Goal: Use online tool/utility: Utilize a website feature to perform a specific function

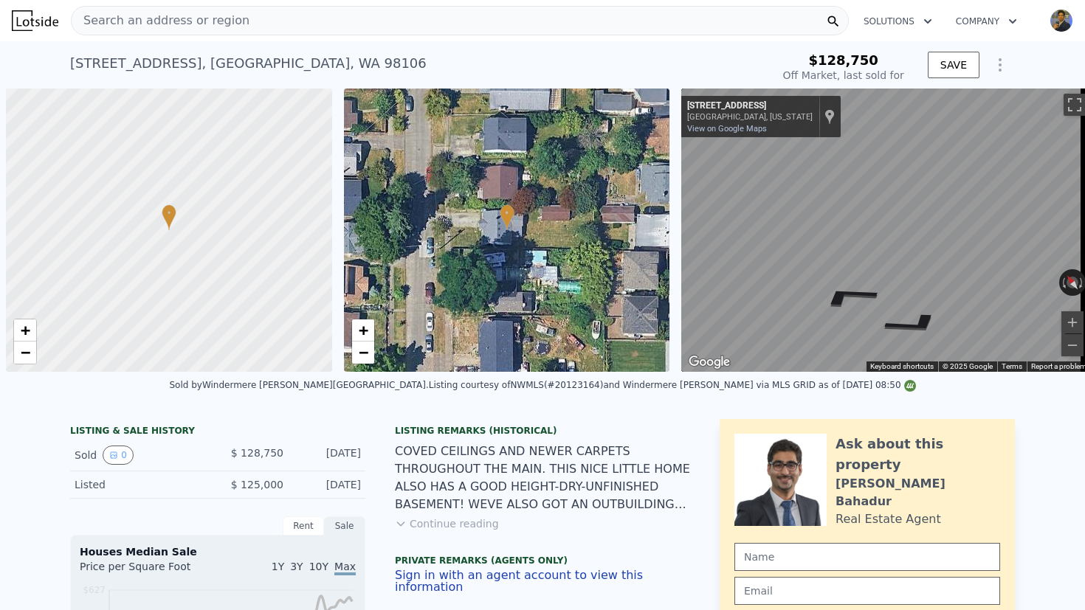
scroll to position [0, 6]
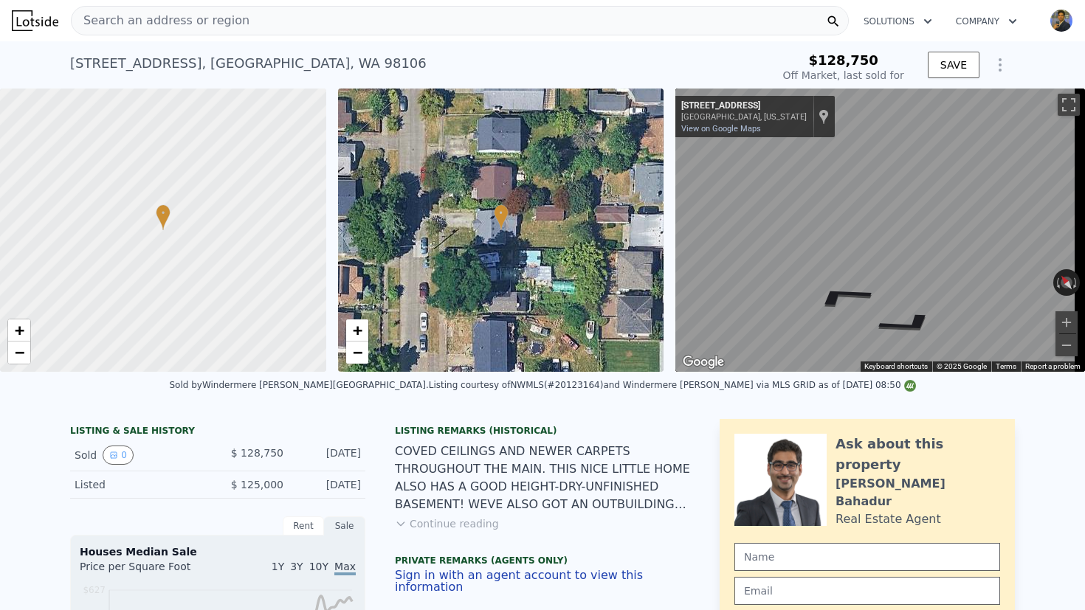
type input "$ 494,000"
type input "$ 319,245"
click at [334, 28] on div "Search an address or region" at bounding box center [460, 21] width 778 height 30
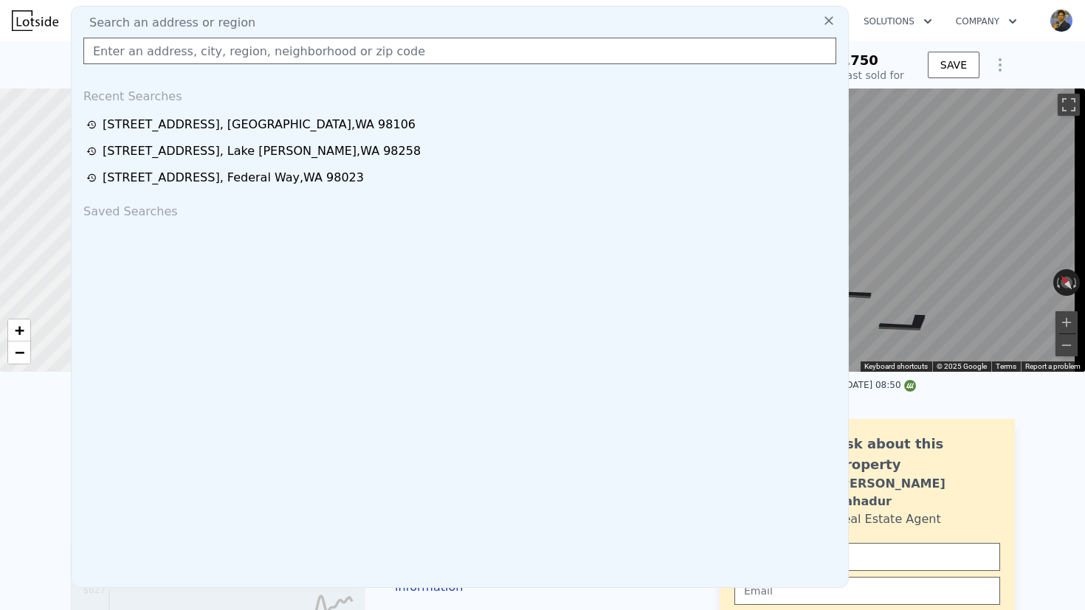
type input "[STREET_ADDRESS][PERSON_NAME]"
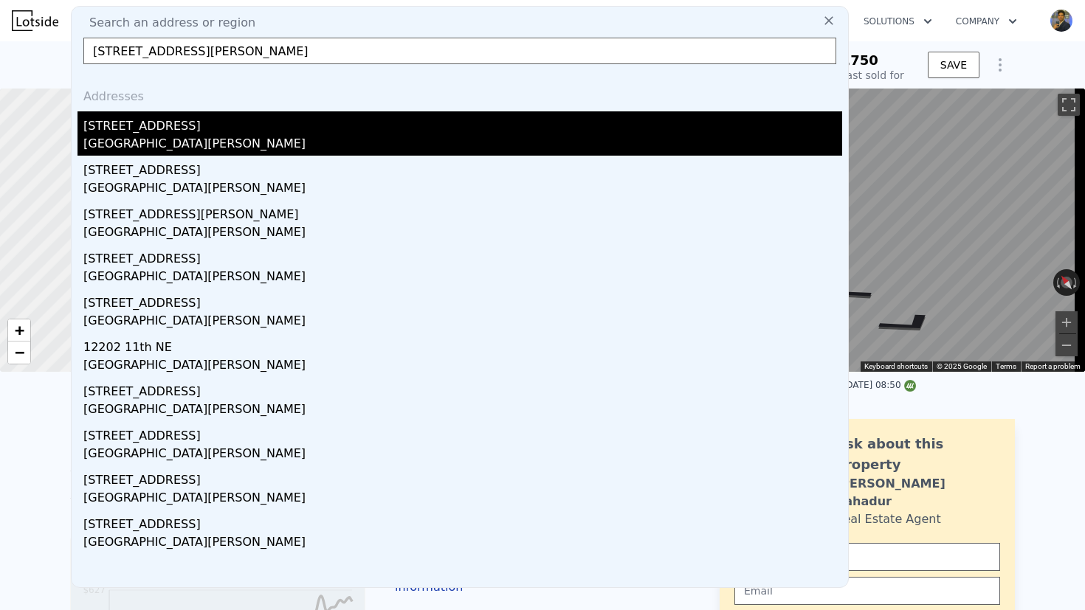
click at [179, 124] on div "[STREET_ADDRESS]" at bounding box center [462, 123] width 759 height 24
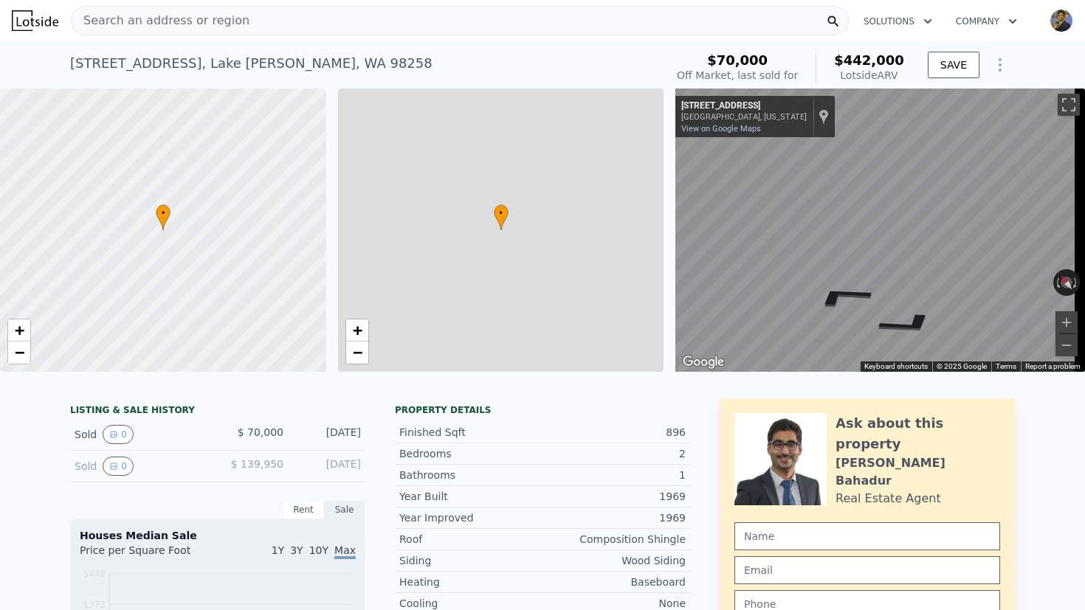
type input "3"
type input "1"
type input "2"
type input "832"
type input "1245"
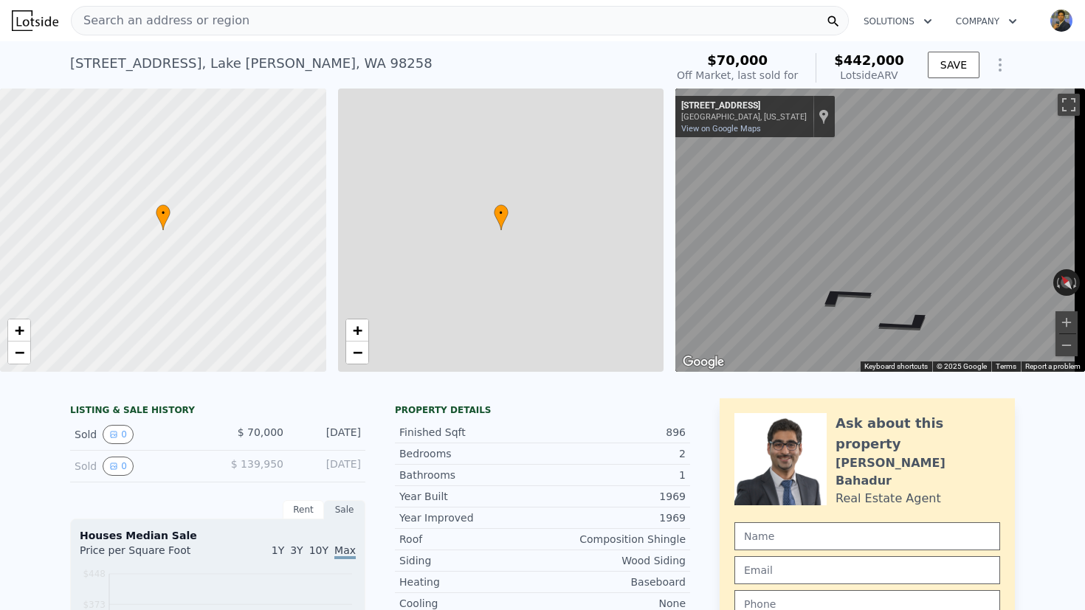
type input "3920"
type input "$ 442,000"
type input "4"
type input "$ 334,923"
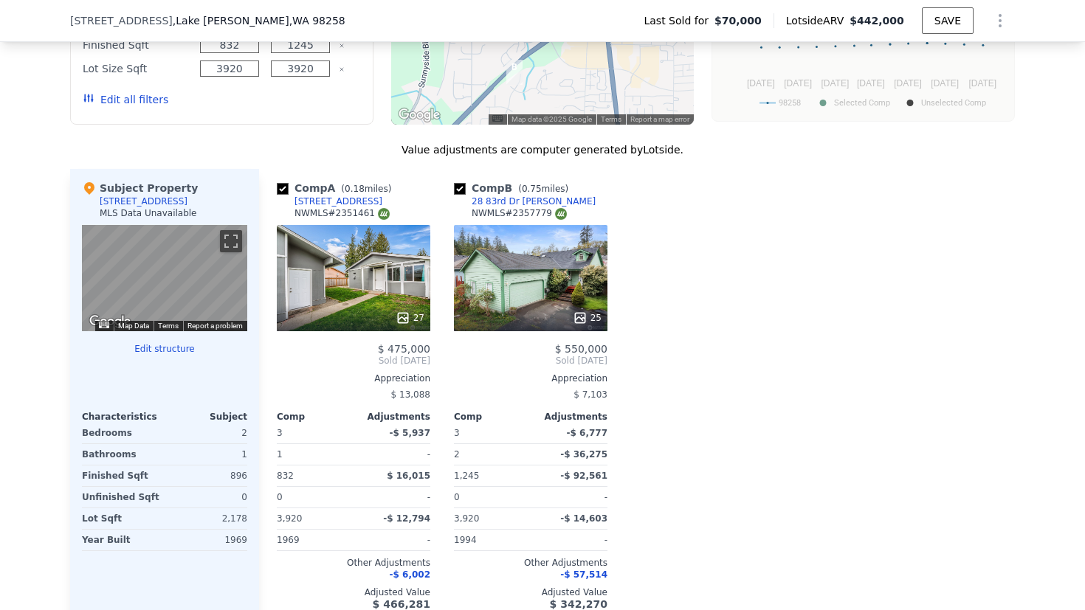
scroll to position [1243, 0]
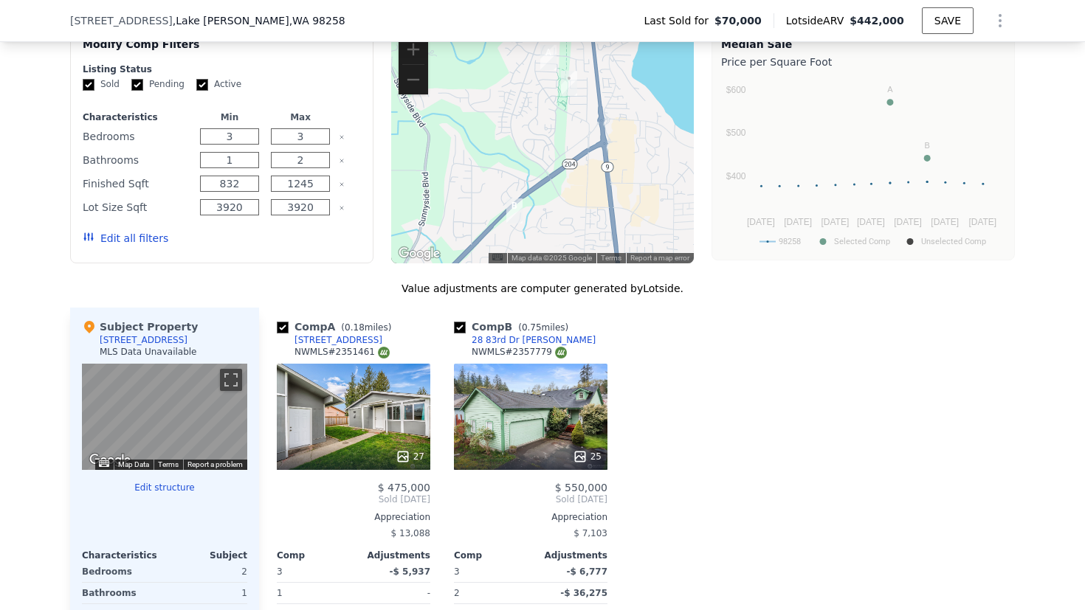
click at [120, 246] on button "Edit all filters" at bounding box center [126, 238] width 86 height 15
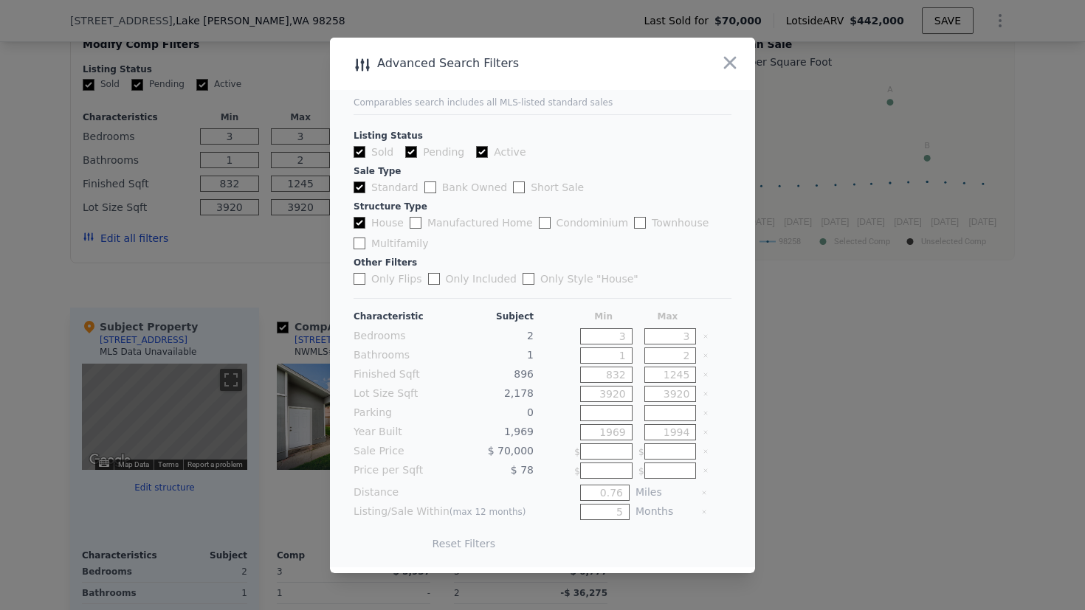
click at [599, 336] on input "3" at bounding box center [606, 336] width 52 height 16
type input "2"
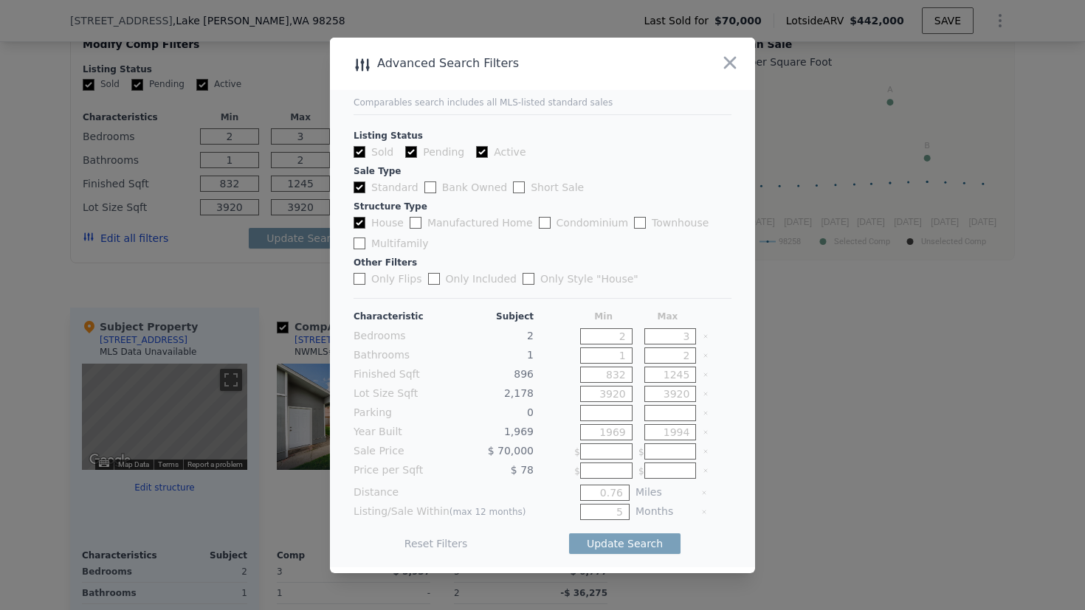
click at [668, 357] on input "2" at bounding box center [670, 356] width 52 height 16
click at [593, 375] on input "832" at bounding box center [606, 375] width 52 height 16
click at [594, 374] on input "832" at bounding box center [606, 375] width 52 height 16
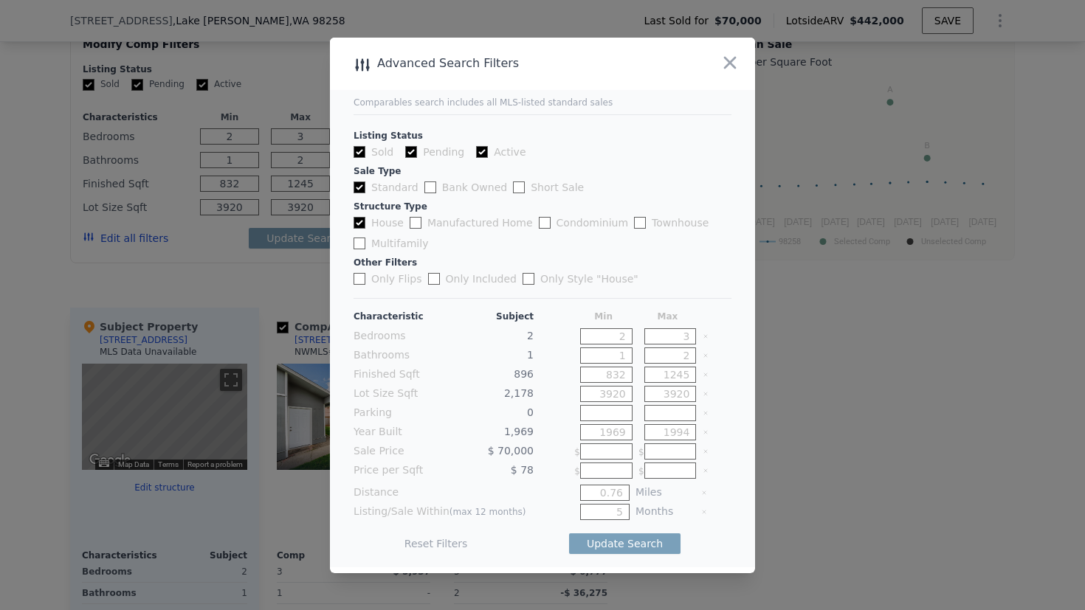
click at [594, 374] on input "832" at bounding box center [606, 375] width 52 height 16
type input "6"
type input "600"
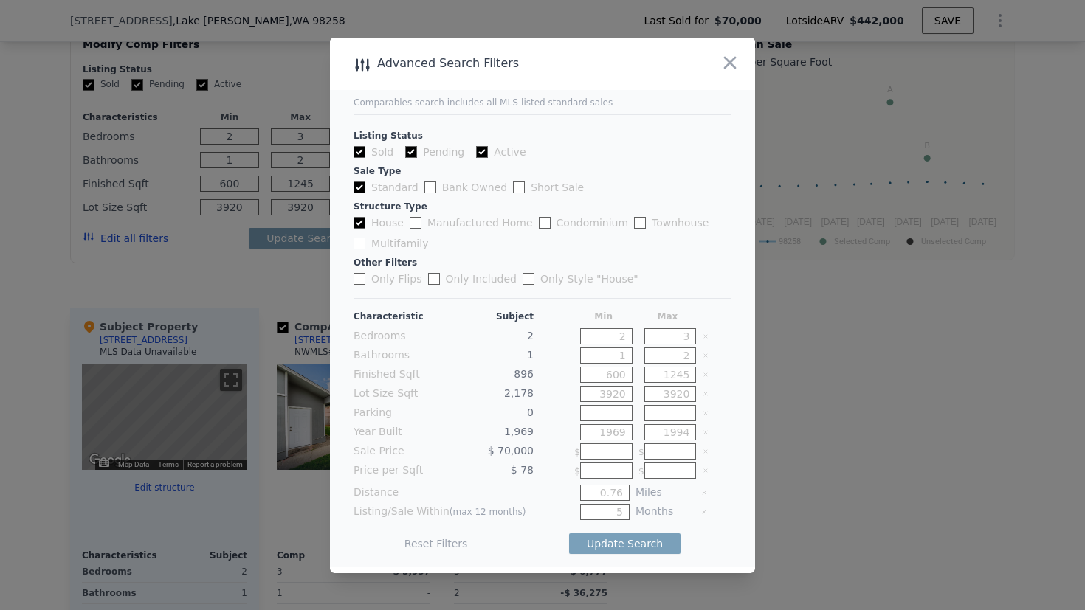
type input "600"
click at [703, 396] on icon "Clear" at bounding box center [706, 394] width 6 height 6
click at [703, 432] on icon "Clear" at bounding box center [706, 433] width 6 height 6
click at [599, 515] on input "5" at bounding box center [604, 512] width 49 height 16
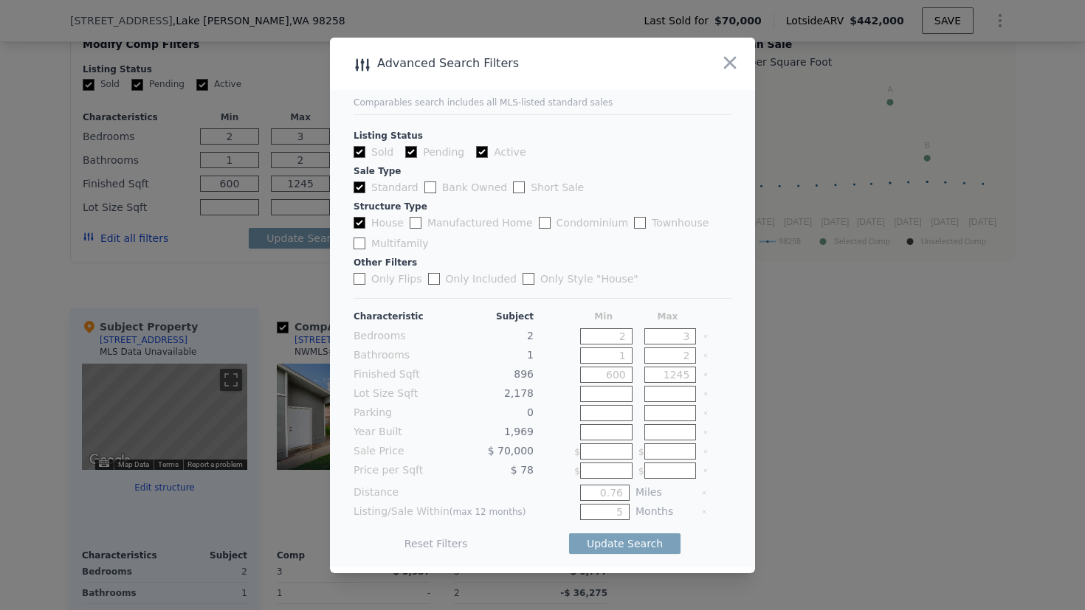
type input "9"
type input "4"
type input "6"
click at [614, 543] on button "Update Search" at bounding box center [624, 544] width 111 height 21
checkbox input "false"
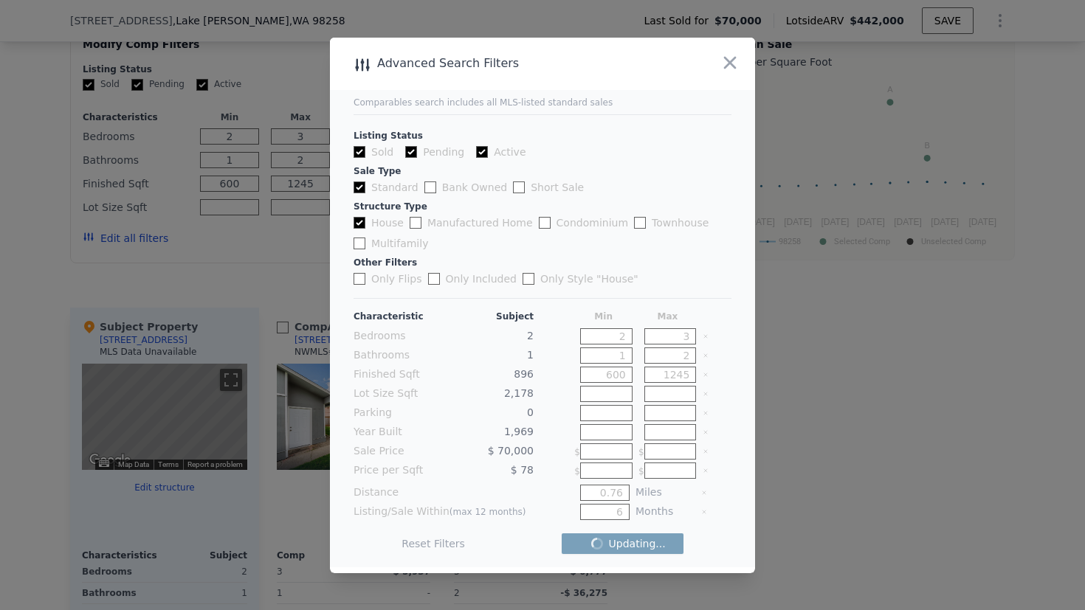
checkbox input "false"
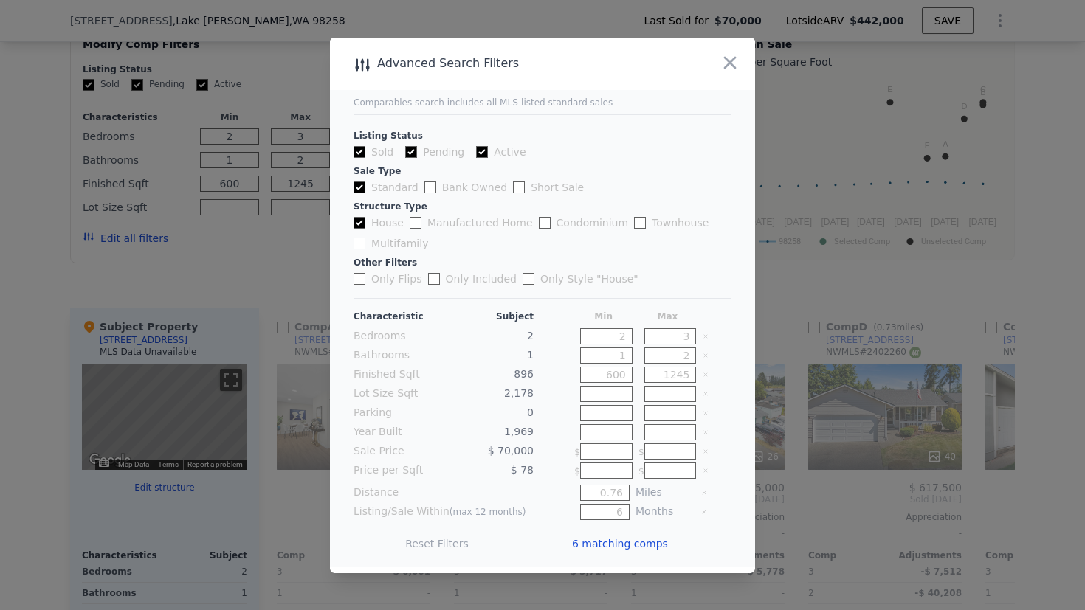
click at [608, 543] on span "6 matching comps" at bounding box center [620, 544] width 96 height 15
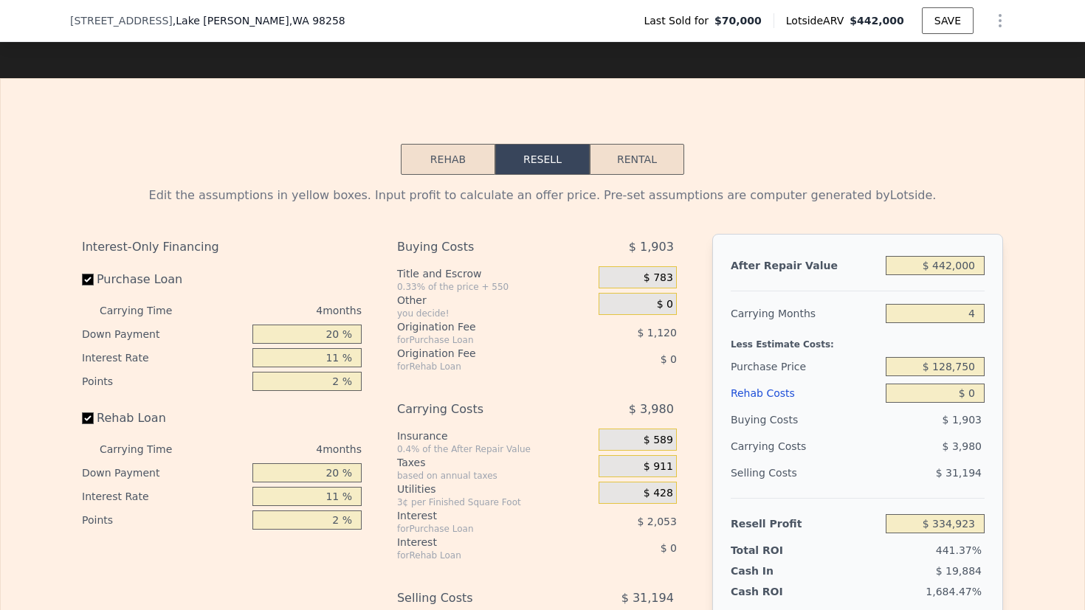
scroll to position [2056, 0]
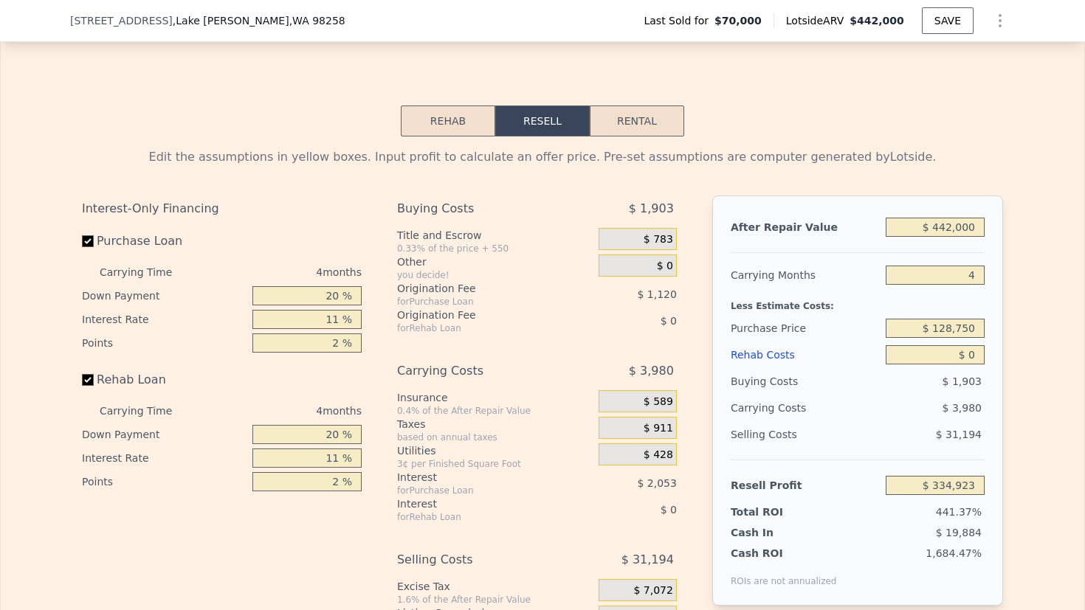
click at [940, 237] on input "$ 442,000" at bounding box center [935, 227] width 99 height 19
type input "$ 45"
type input "-$ 75,802"
type input "$ 4,500"
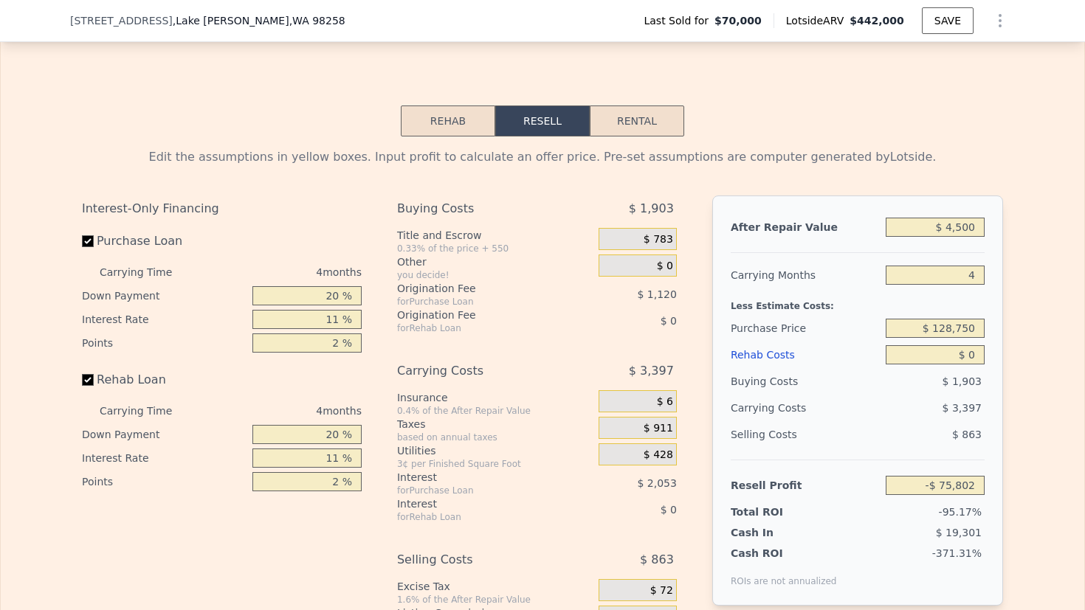
type input "-$ 71,663"
type input "$ 45,000"
type input "-$ 34,024"
type input "$ 450,000"
type input "$ 342,357"
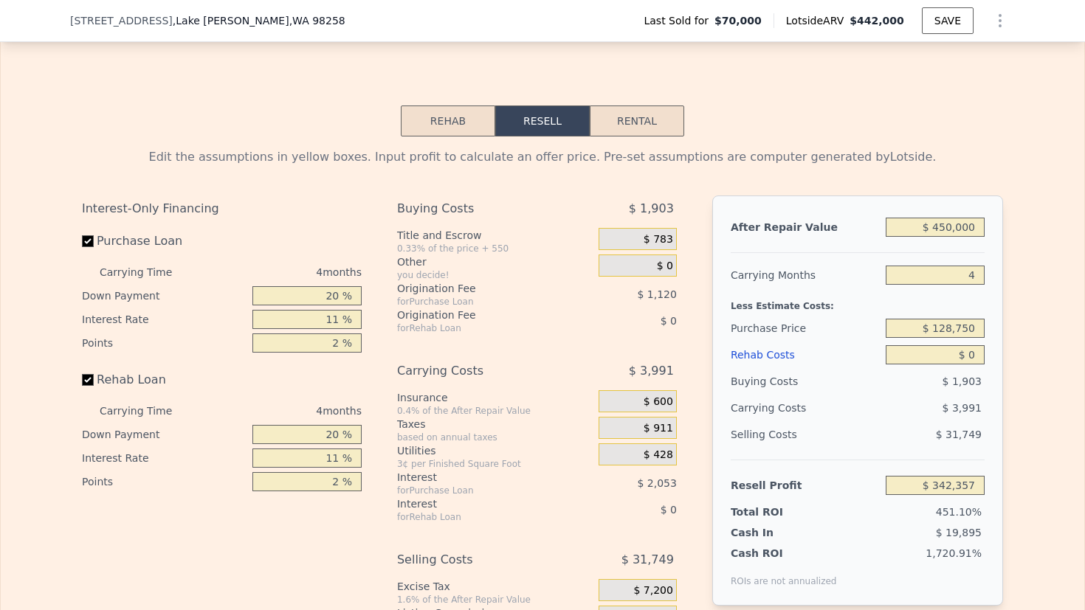
type input "$ 450,000"
click at [326, 306] on input "20 %" at bounding box center [306, 295] width 109 height 19
type input "1 %"
type input "$ 341,603"
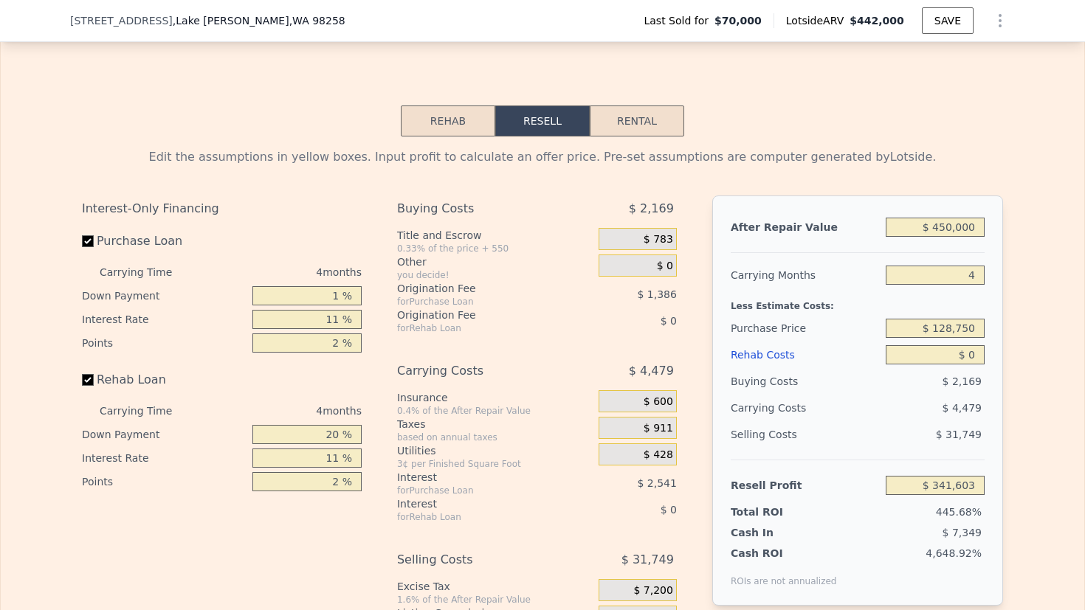
type input "10 %"
type input "$ 341,957"
type input "10 %"
type input "1 %"
type input "$ 344,057"
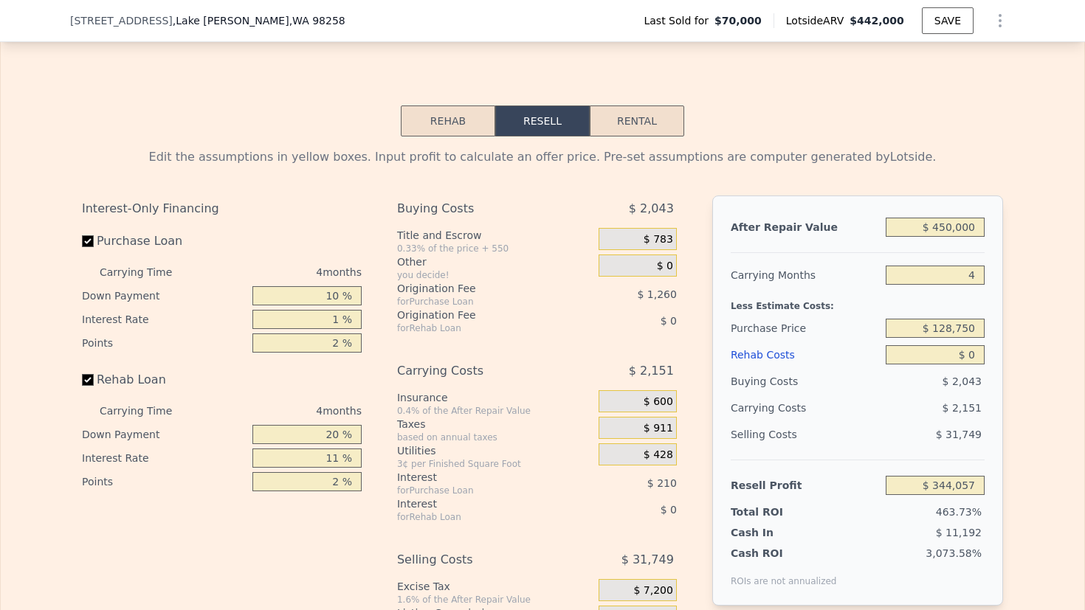
type input "10 %"
type input "$ 342,169"
type input "10 %"
type input "1 %"
type input "$ 342,799"
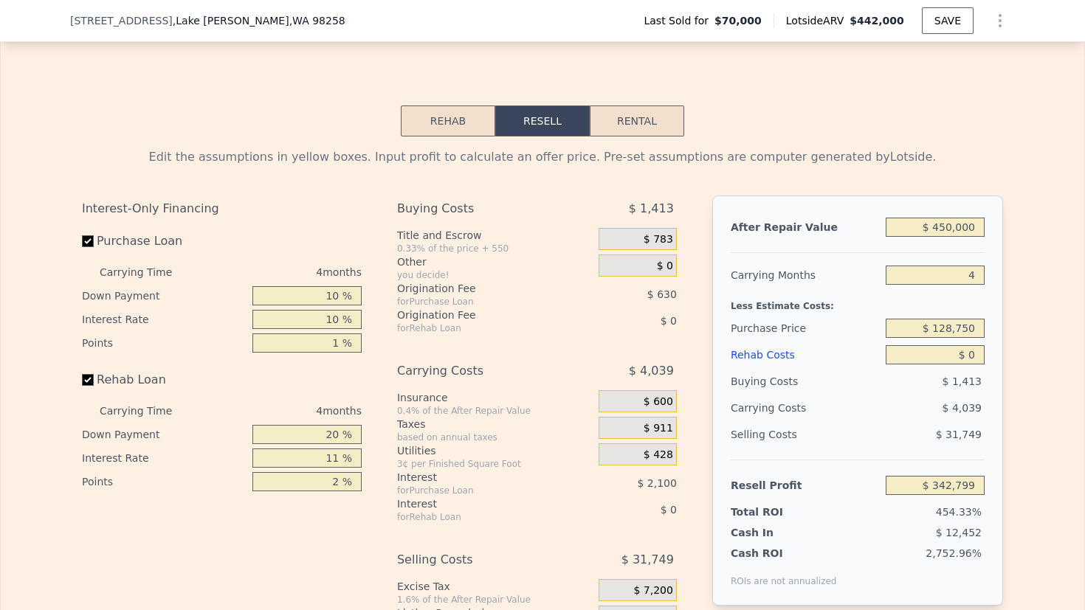
type input "1 %"
click at [290, 444] on input "20 %" at bounding box center [306, 434] width 109 height 19
type input "10 %"
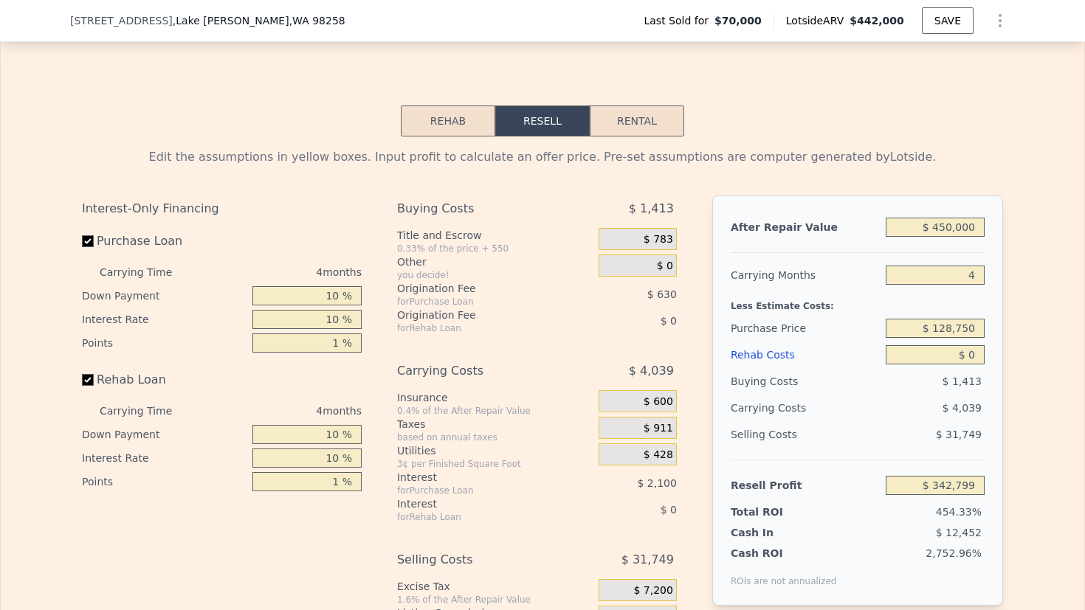
type input "1 %"
click at [352, 398] on div "Rehab Loan" at bounding box center [222, 383] width 280 height 32
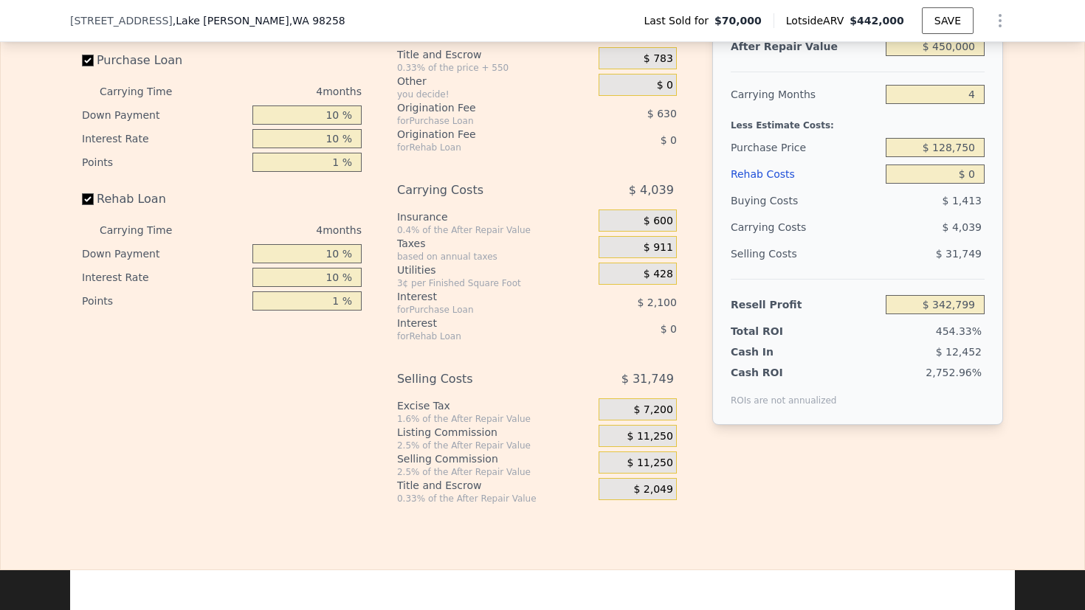
scroll to position [2242, 0]
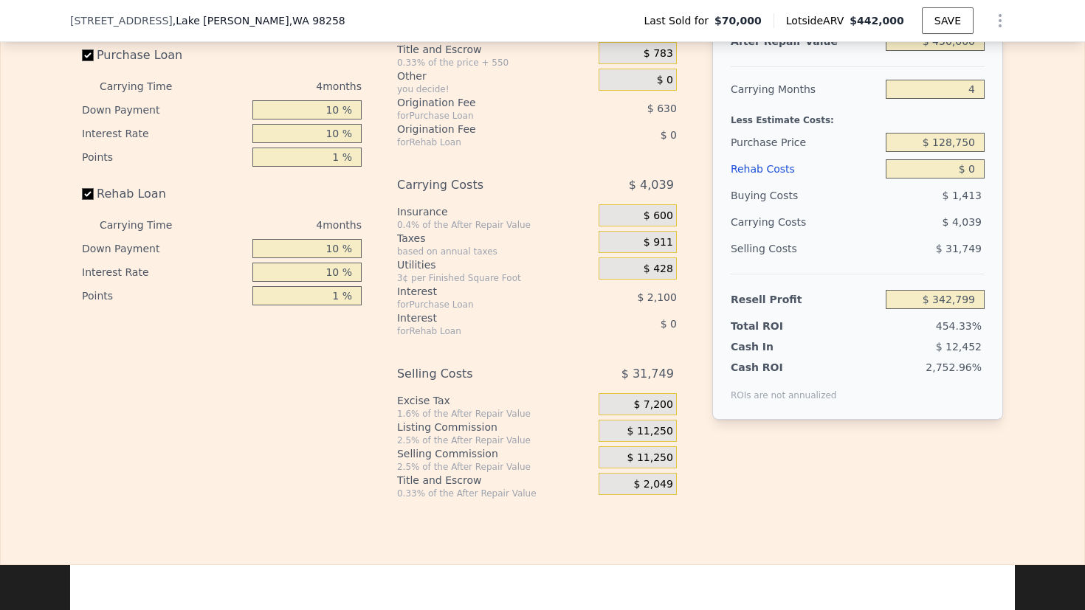
click at [656, 438] on span "$ 11,250" at bounding box center [650, 431] width 46 height 13
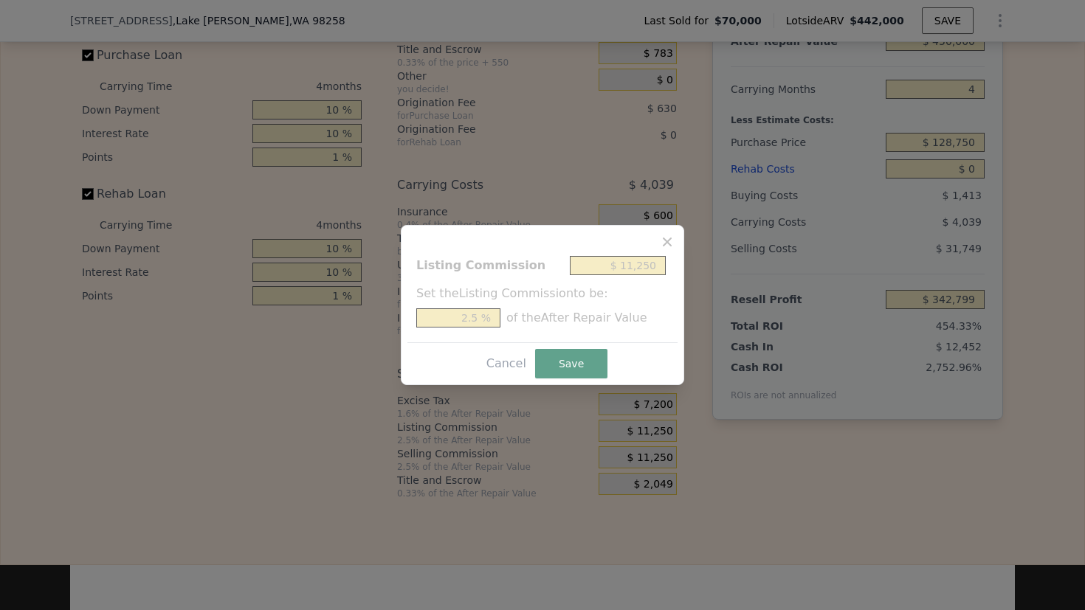
click at [626, 268] on input "$ 11,250" at bounding box center [618, 265] width 96 height 19
type input "$ 1"
type input "0.000 %"
type input "$ 10"
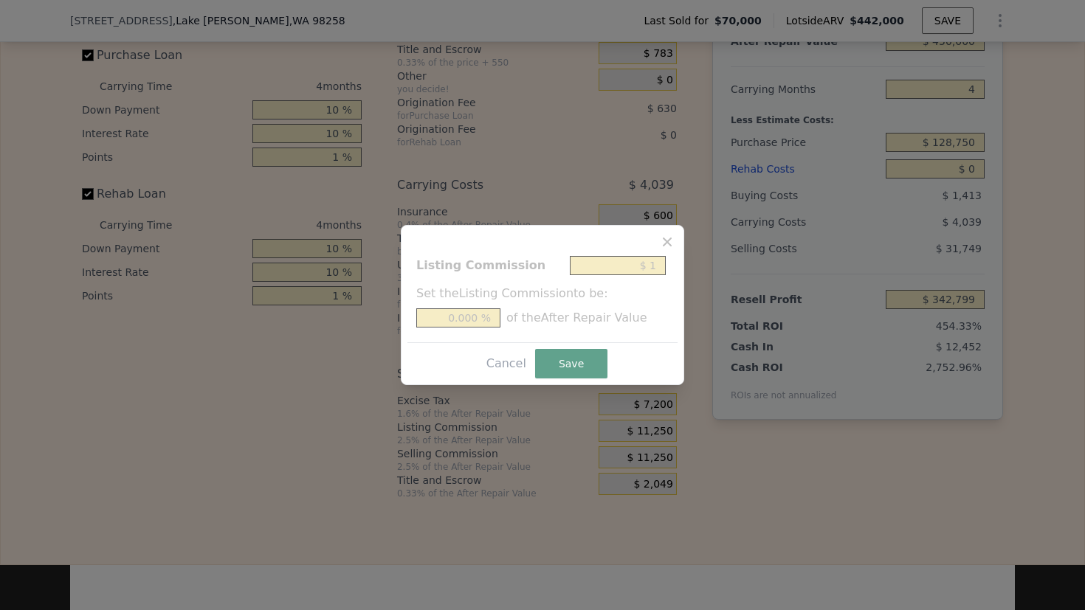
type input "0.002 %"
type input "$ 100"
type input "0.022 %"
type input "$ 1,000"
type input "0.222 %"
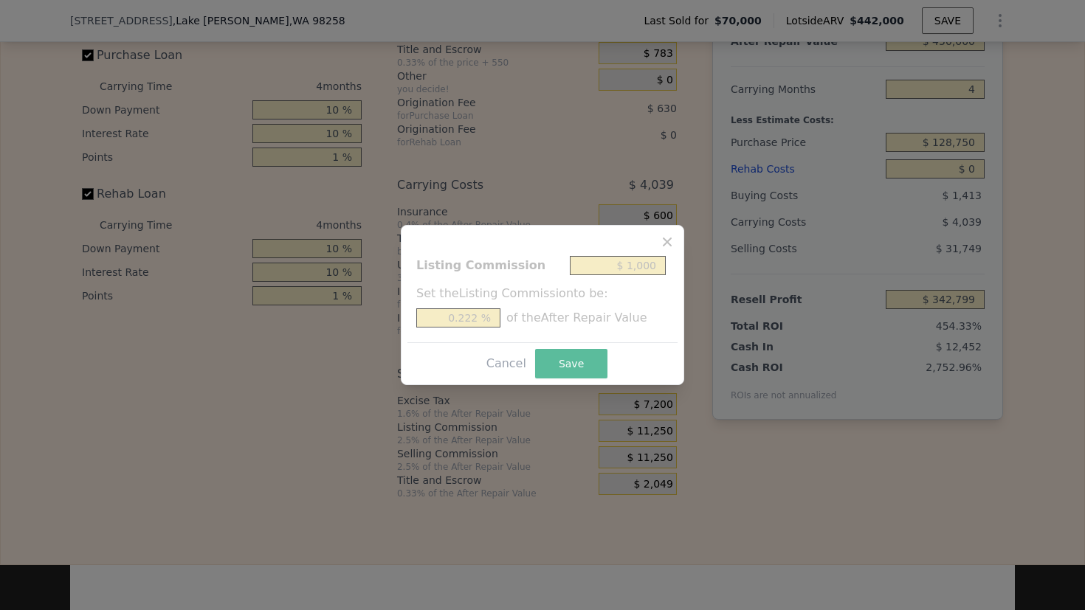
type input "$ 1,000"
click at [582, 358] on button "Save" at bounding box center [571, 364] width 72 height 30
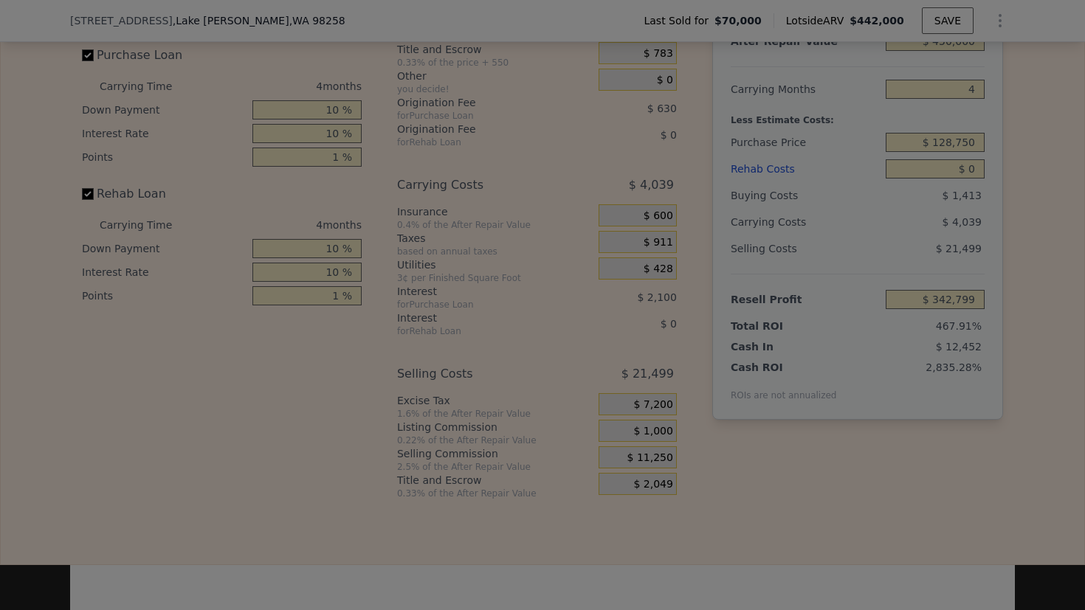
type input "$ 353,049"
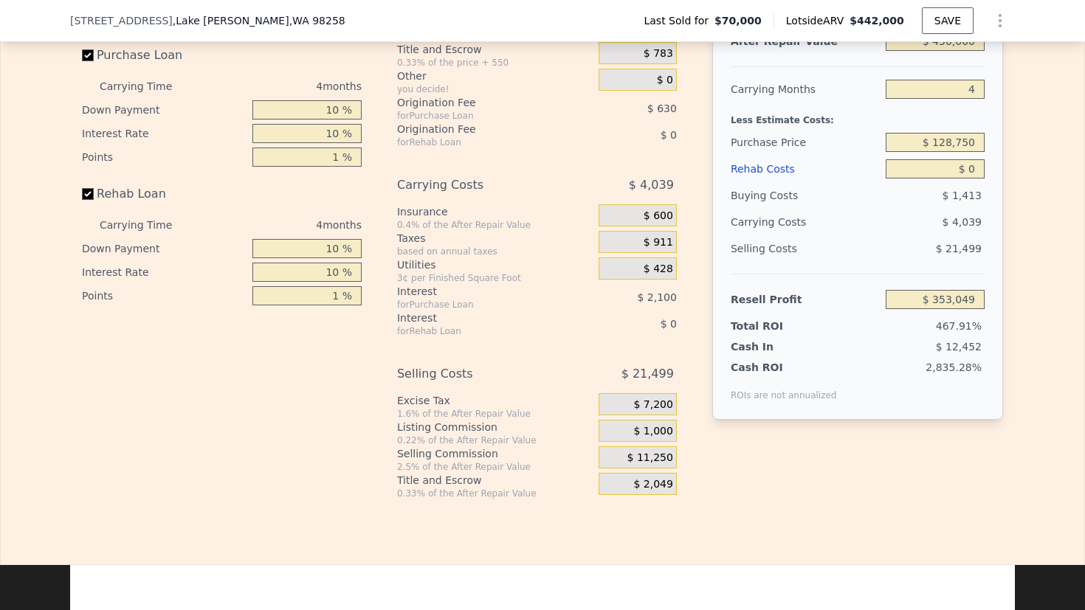
click at [539, 337] on div "for Rehab Loan" at bounding box center [479, 332] width 165 height 12
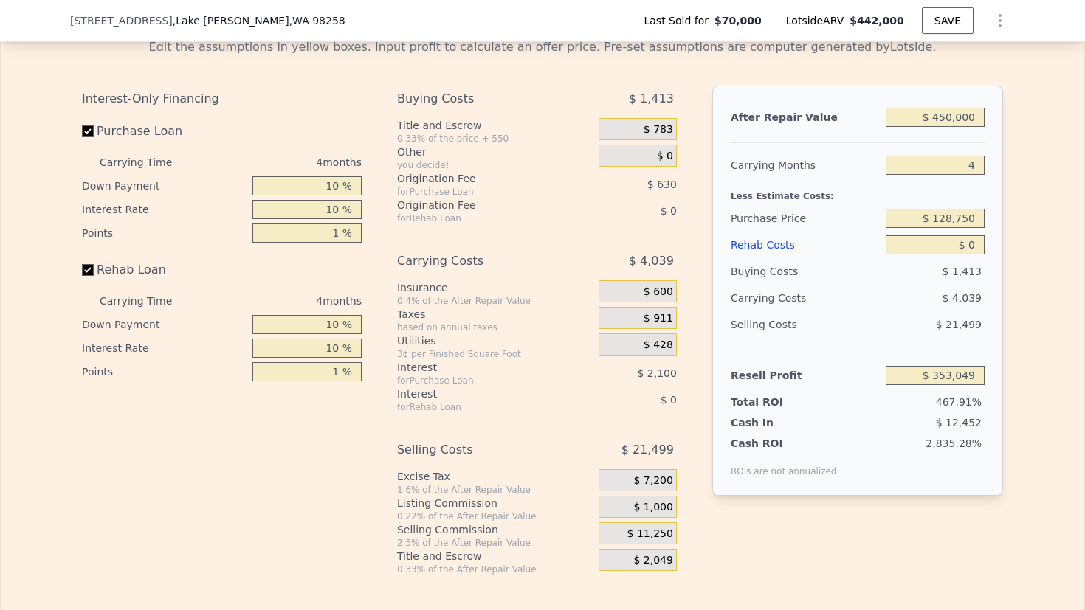
scroll to position [2167, 0]
click at [942, 227] on input "$ 128,750" at bounding box center [935, 217] width 99 height 19
type input "$ 220,000"
click at [1068, 258] on div "Edit the assumptions in yellow boxes. Input profit to calculate an offer price.…" at bounding box center [543, 300] width 1084 height 549
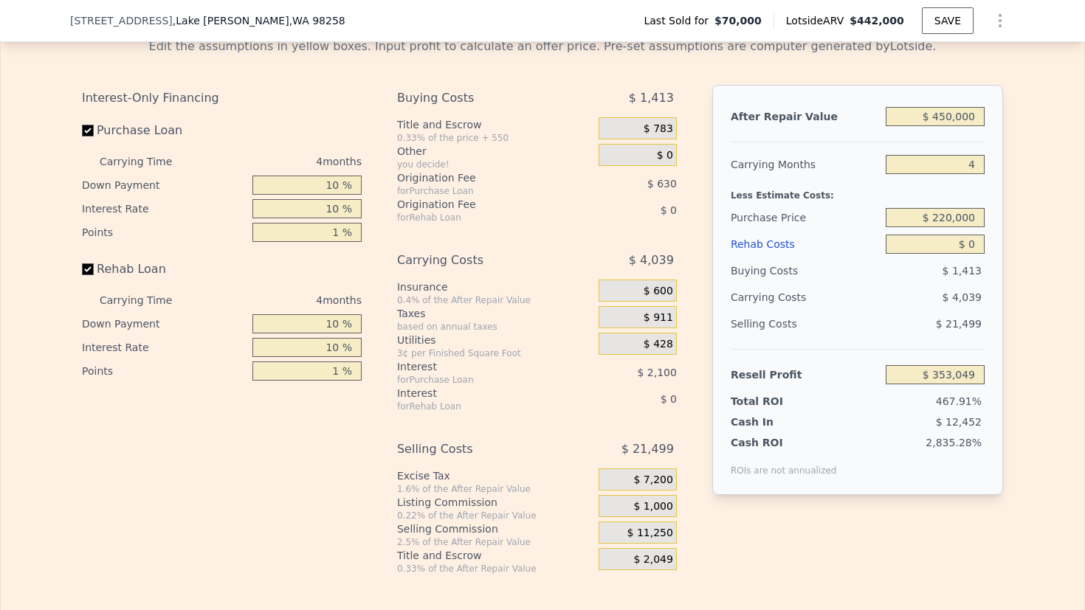
type input "$ 196,699"
click at [785, 258] on div "Rehab Costs" at bounding box center [805, 244] width 149 height 27
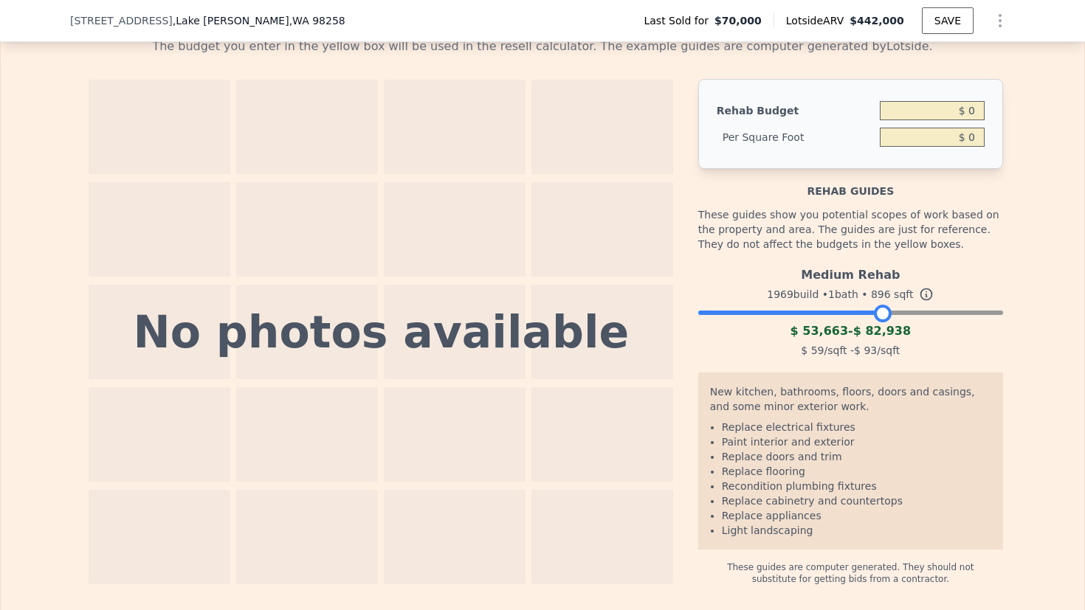
click at [879, 314] on div at bounding box center [850, 309] width 305 height 9
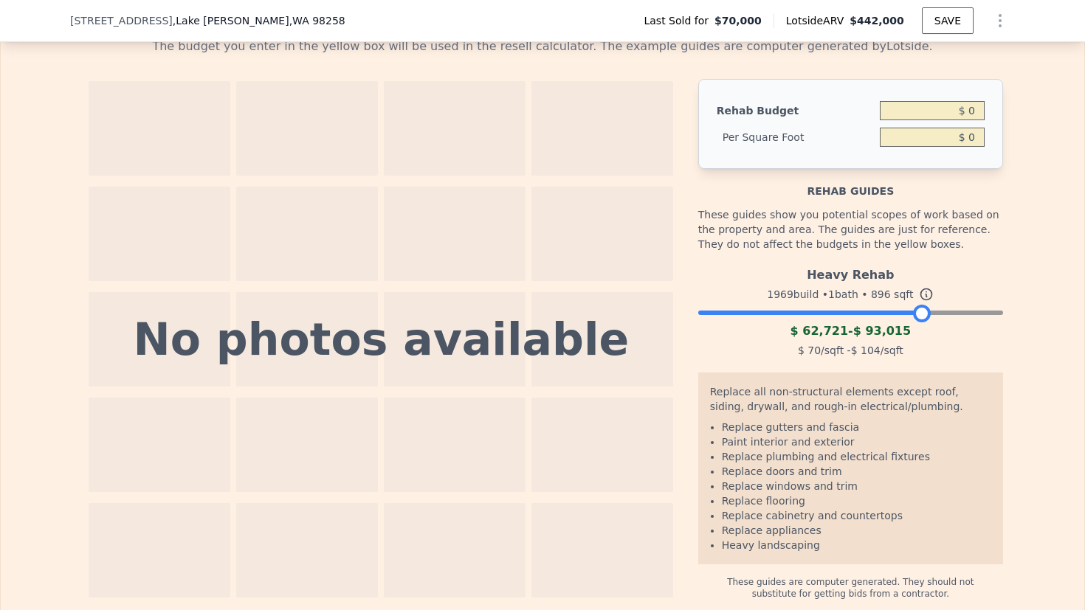
drag, startPoint x: 878, startPoint y: 329, endPoint x: 917, endPoint y: 331, distance: 39.2
click at [917, 323] on div at bounding box center [922, 314] width 18 height 18
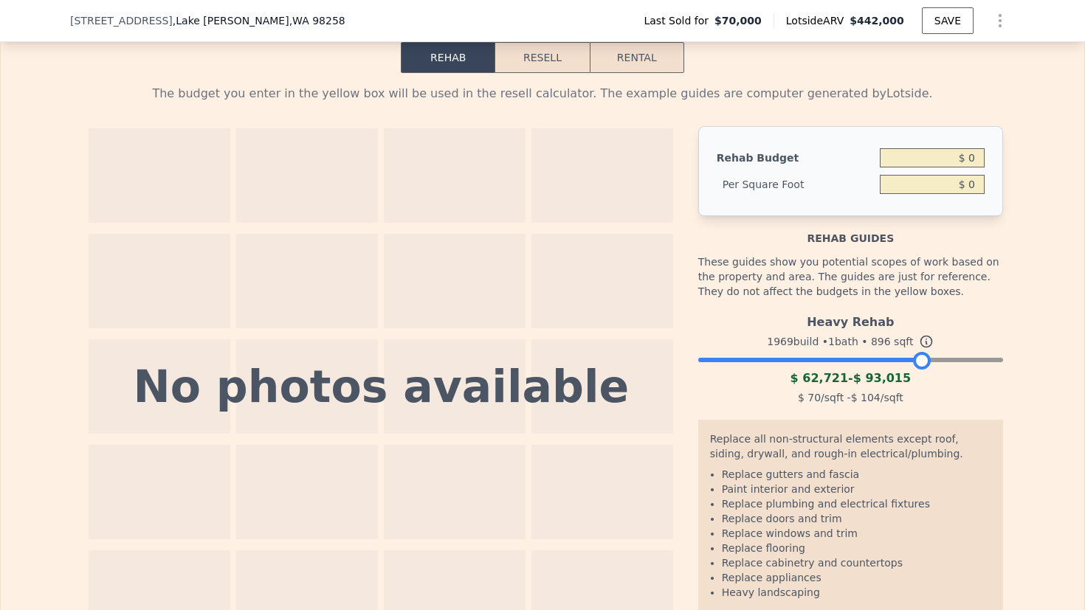
scroll to position [2120, 0]
click at [531, 72] on button "Resell" at bounding box center [542, 56] width 94 height 31
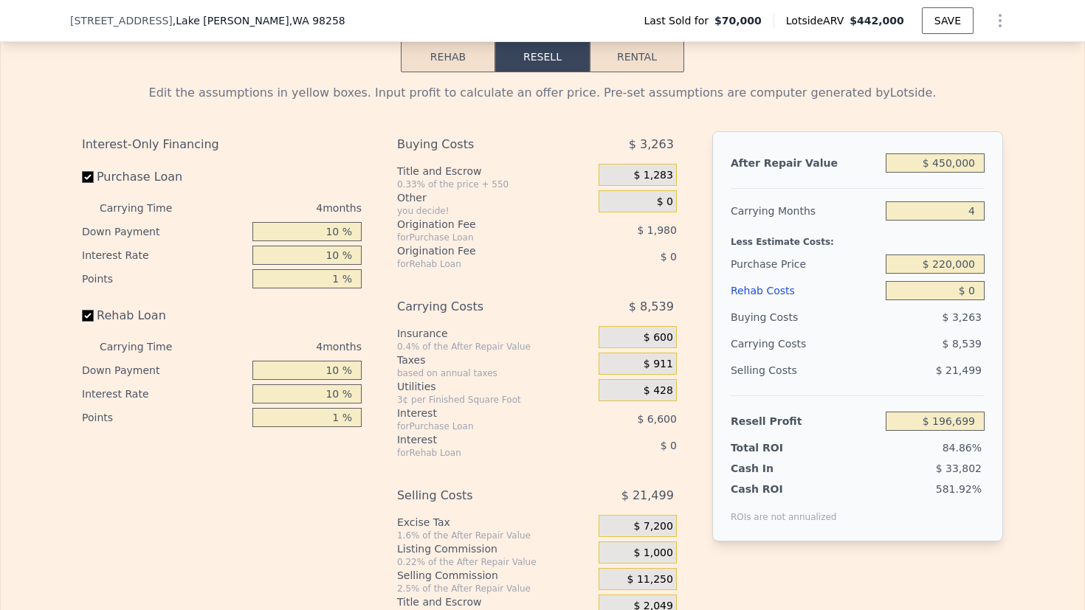
click at [973, 300] on input "$ 0" at bounding box center [935, 290] width 99 height 19
type input "$ 1"
type input "$ 196,698"
type input "$ 100"
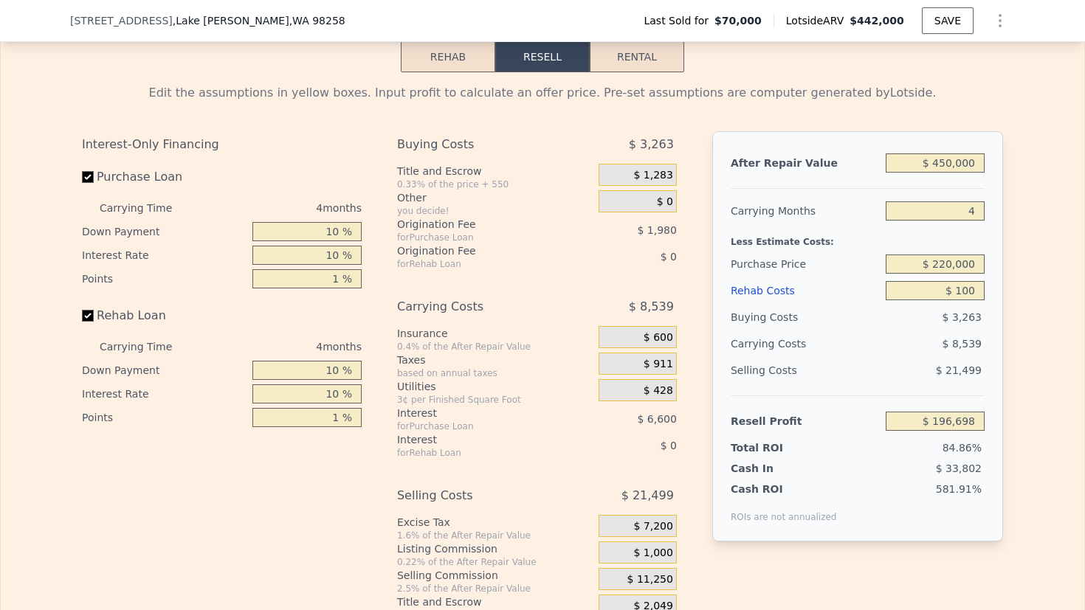
type input "$ 196,689"
type input "$ 1,000"
type input "$ 195,658"
type input "$ 10,000"
type input "$ 186,309"
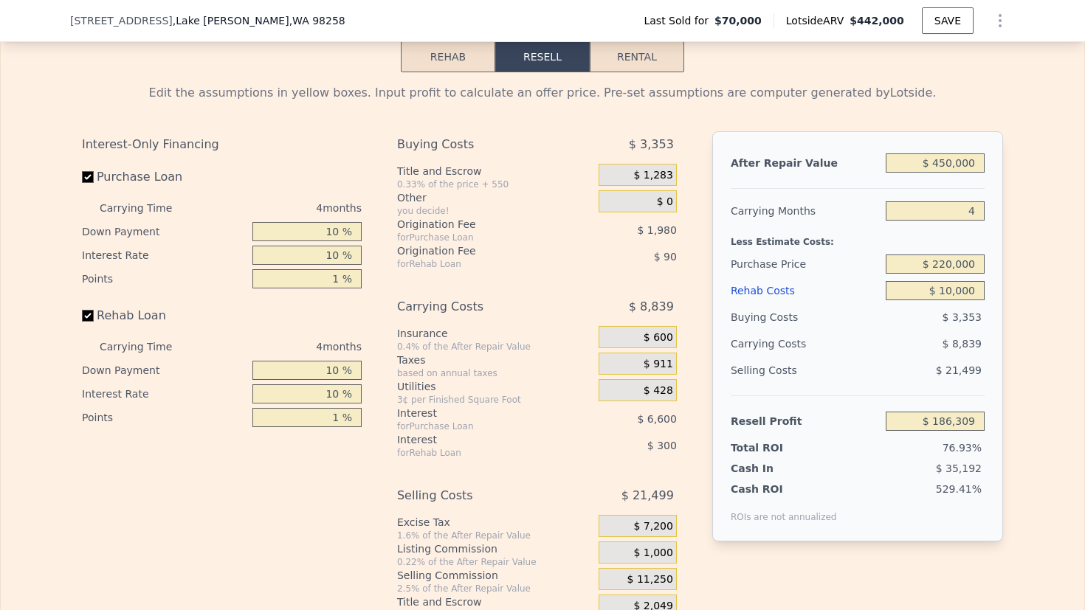
type input "$ 100,000"
type input "$ 92,799"
type input "$ 100,000"
click at [1009, 294] on div "Edit the assumptions in yellow boxes. Input profit to calculate an offer price.…" at bounding box center [542, 346] width 945 height 549
click at [1016, 331] on div "Edit the assumptions in yellow boxes. Input profit to calculate an offer price.…" at bounding box center [543, 346] width 1084 height 549
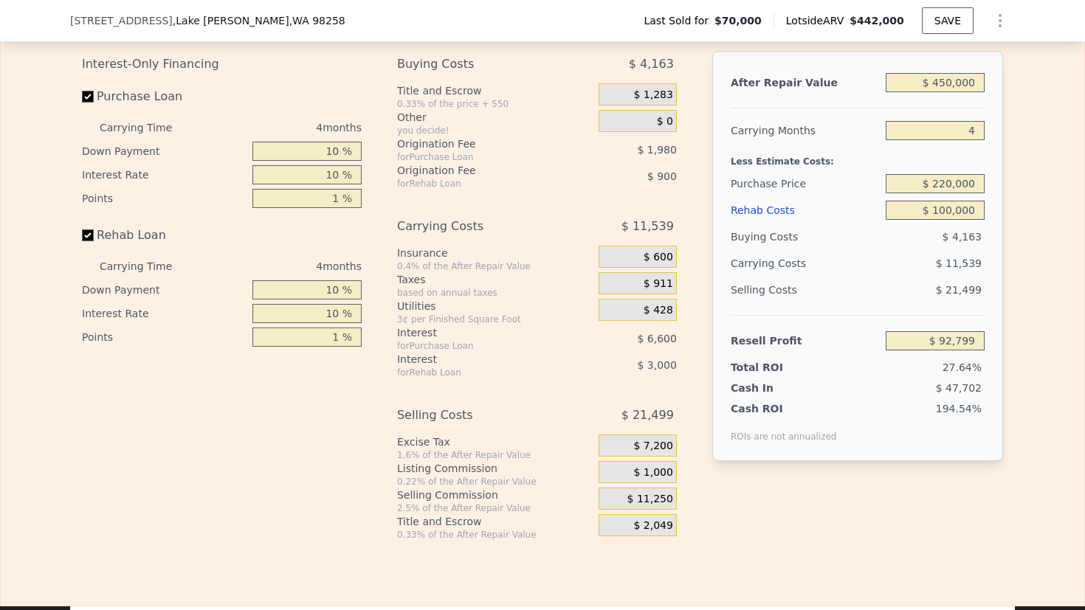
scroll to position [2187, 0]
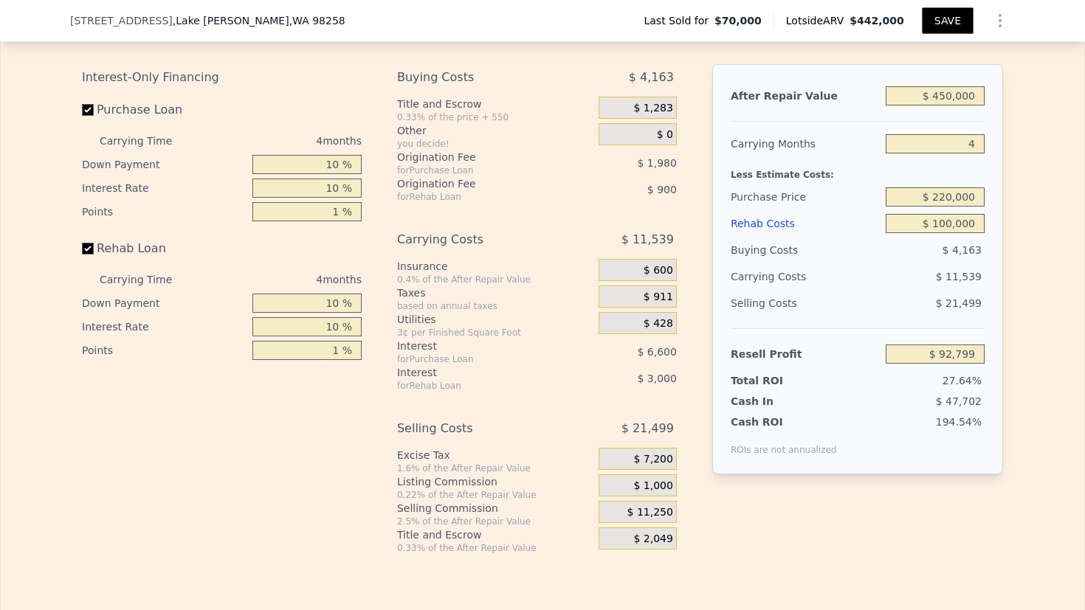
click at [935, 19] on button "SAVE" at bounding box center [948, 20] width 52 height 27
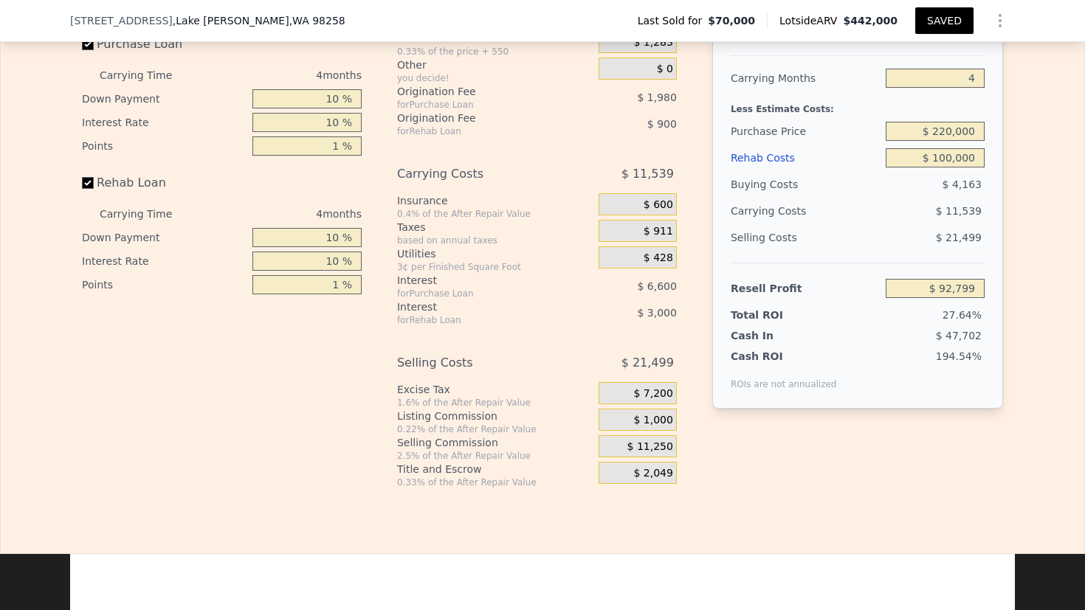
scroll to position [2260, 0]
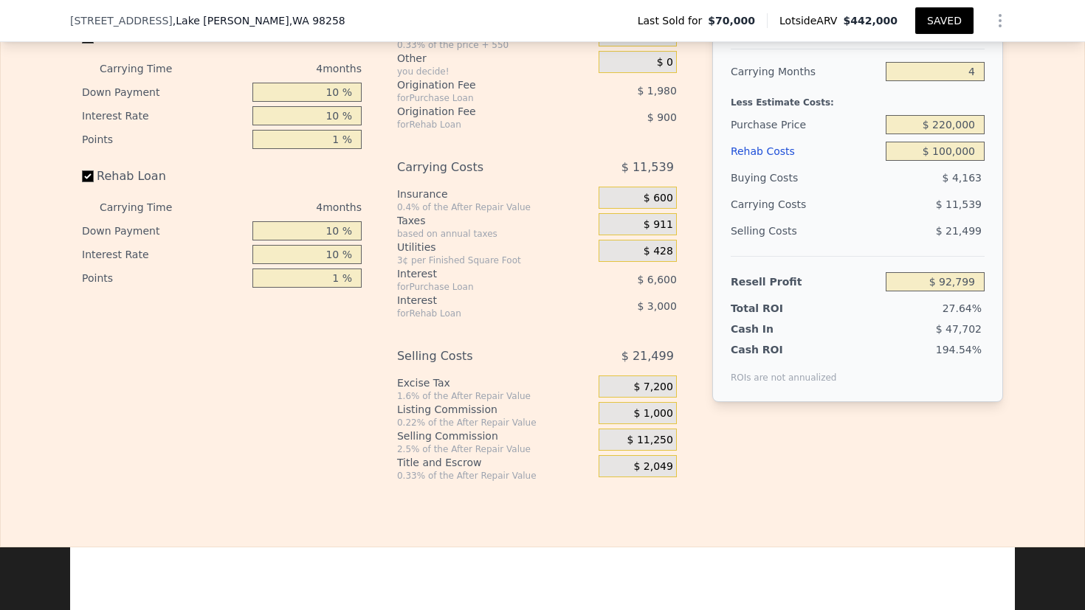
click at [956, 81] on input "4" at bounding box center [935, 71] width 99 height 19
type input "3"
type input "$ 95,683"
type input "3"
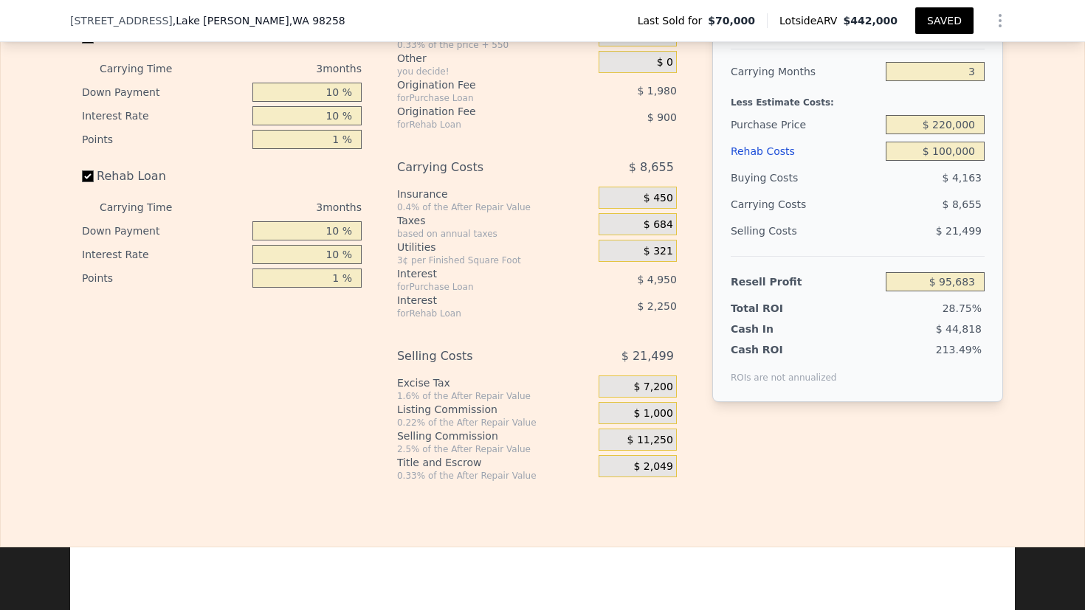
click at [1021, 134] on div "Edit the assumptions in yellow boxes. Input profit to calculate an offer price.…" at bounding box center [543, 207] width 1084 height 549
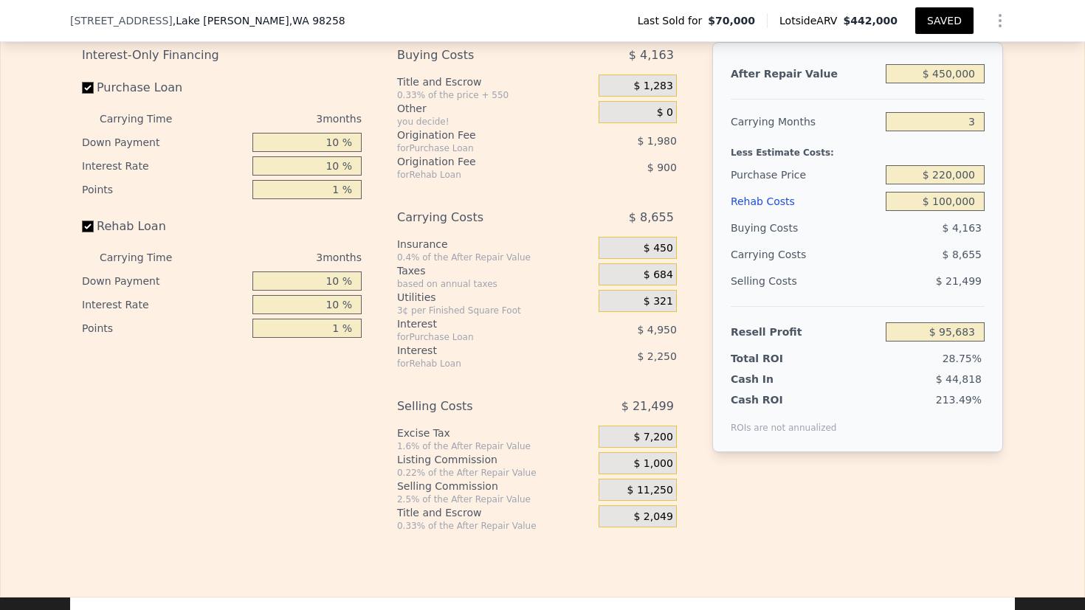
scroll to position [2201, 0]
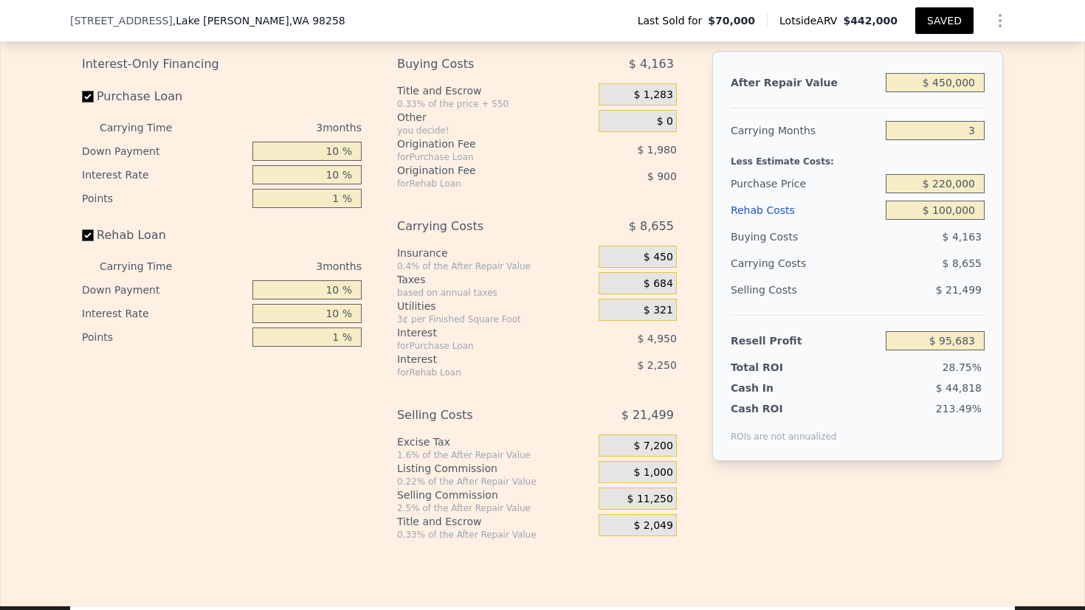
click at [940, 23] on button "SAVED" at bounding box center [944, 20] width 58 height 27
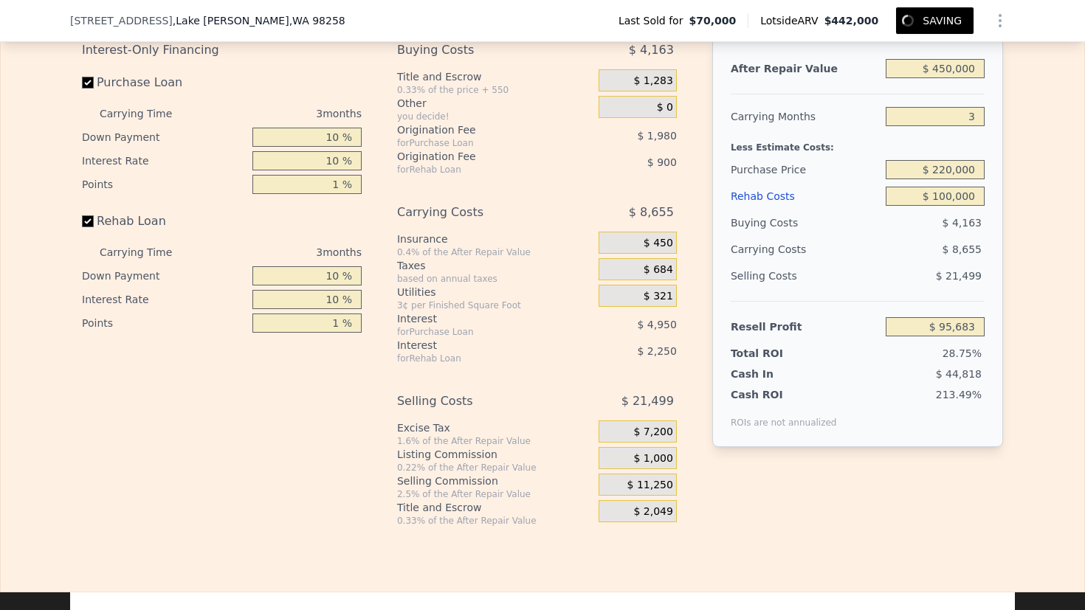
scroll to position [2211, 0]
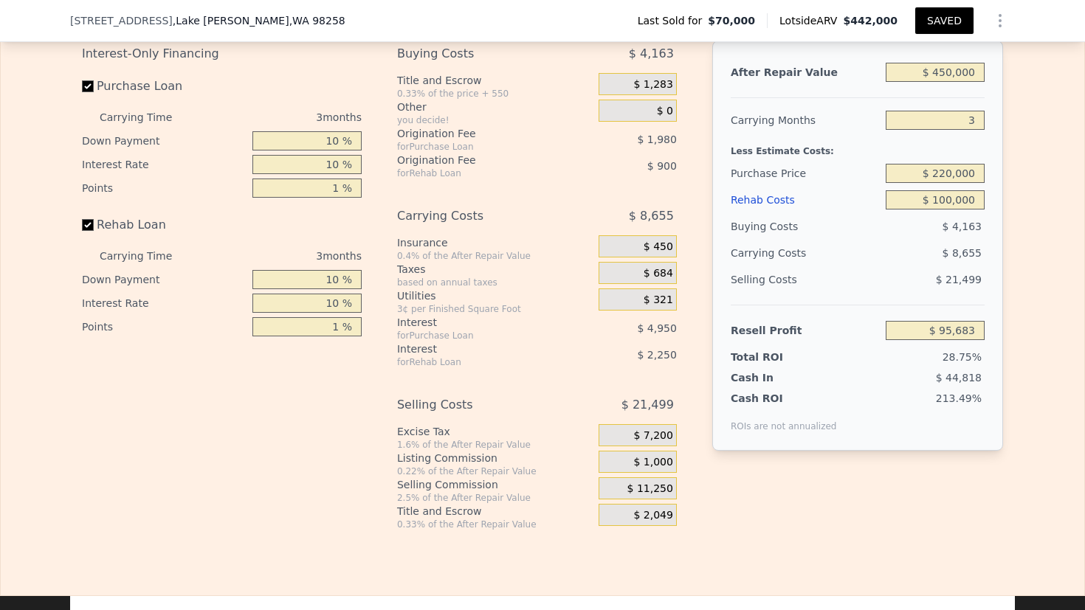
click at [946, 363] on span "28.75%" at bounding box center [962, 357] width 39 height 12
click at [1017, 304] on div "Edit the assumptions in yellow boxes. Input profit to calculate an offer price.…" at bounding box center [543, 256] width 1084 height 549
click at [946, 183] on input "$ 220,000" at bounding box center [935, 173] width 99 height 19
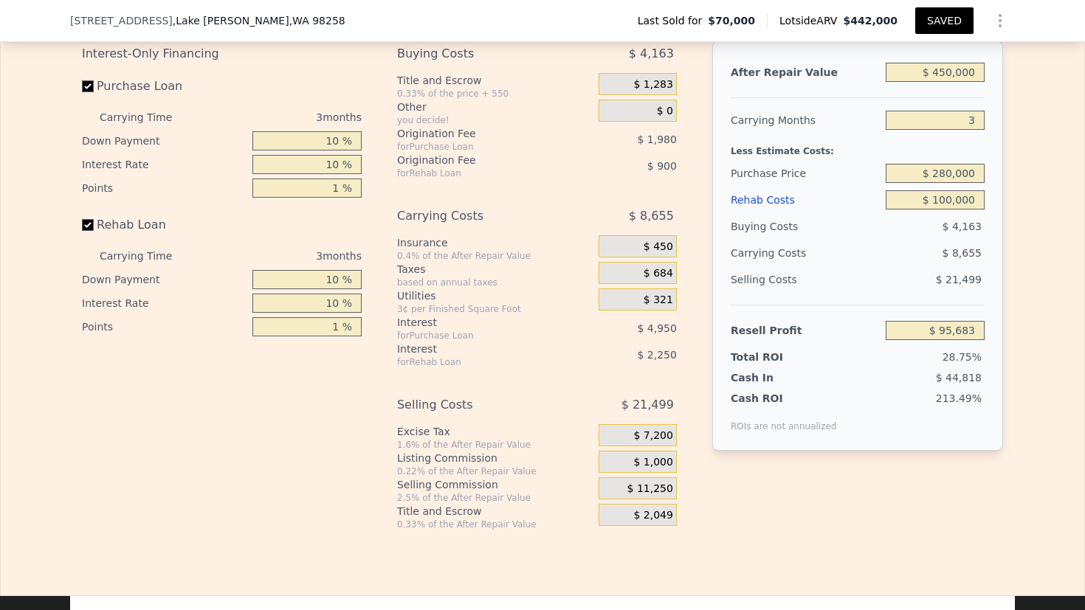
type input "$ 280,000"
click at [1012, 272] on div "Edit the assumptions in yellow boxes. Input profit to calculate an offer price.…" at bounding box center [543, 256] width 1084 height 549
type input "$ 33,594"
click at [943, 183] on input "$ 280,000" at bounding box center [935, 173] width 99 height 19
type input "$ 260,000"
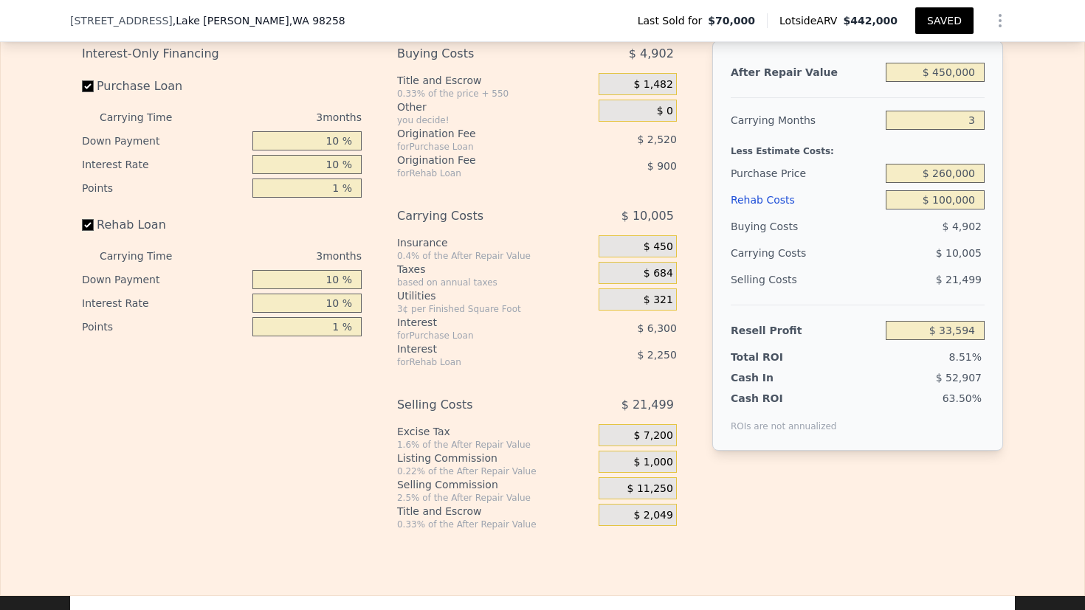
click at [1036, 273] on div "Edit the assumptions in yellow boxes. Input profit to calculate an offer price.…" at bounding box center [543, 256] width 1084 height 549
type input "$ 54,290"
click at [942, 183] on input "$ 260,000" at bounding box center [935, 173] width 99 height 19
type input "$ 250,000"
click at [1031, 172] on div "Edit the assumptions in yellow boxes. Input profit to calculate an offer price.…" at bounding box center [543, 256] width 1084 height 549
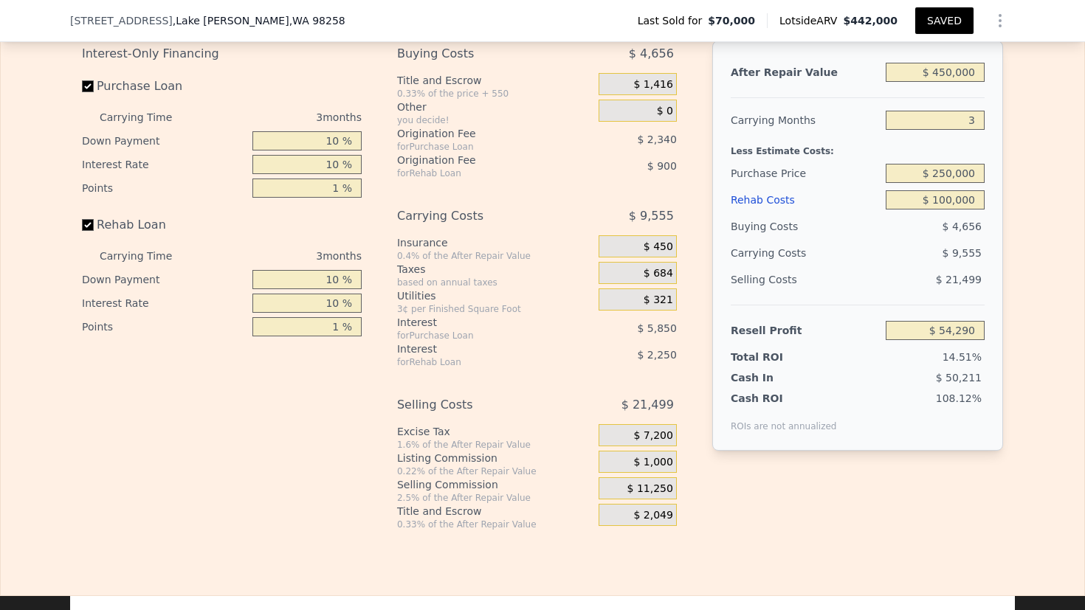
type input "$ 64,638"
click at [945, 24] on button "SAVED" at bounding box center [944, 20] width 58 height 27
